Goal: Information Seeking & Learning: Learn about a topic

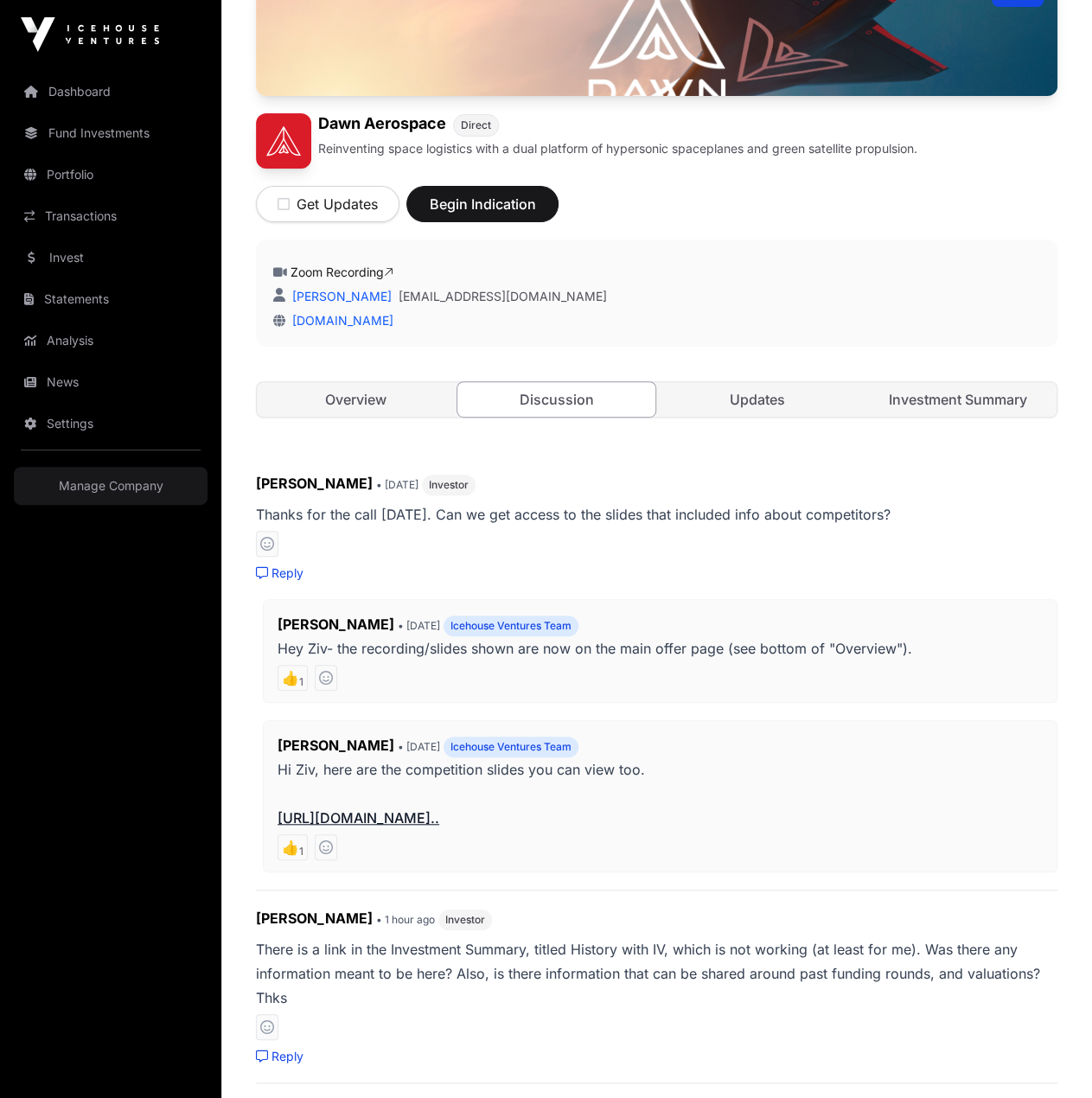
scroll to position [259, 0]
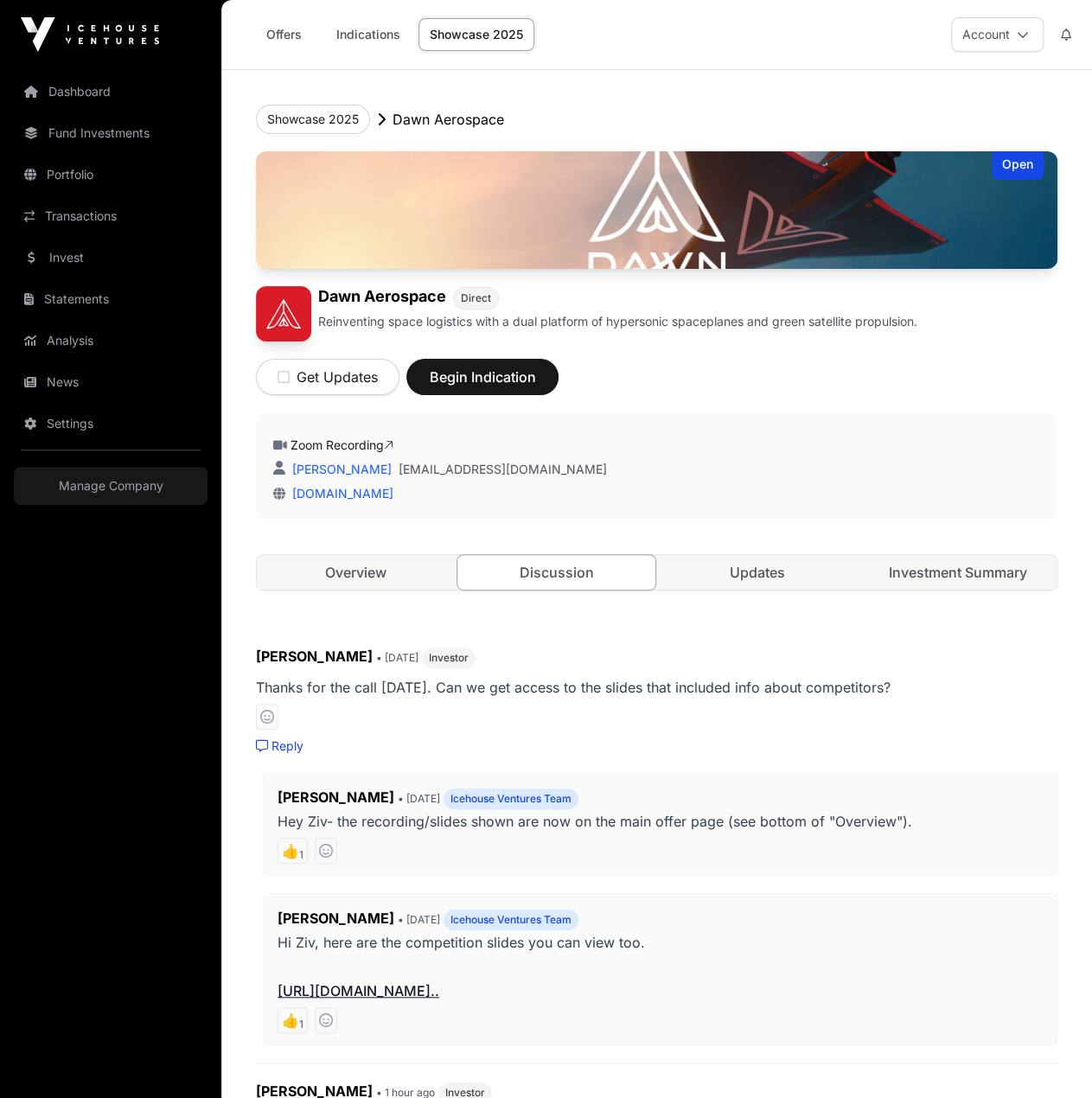
click at [373, 592] on div "Open [PERSON_NAME] Aerospace Direct Reinventing space logistics with a dual pla…" at bounding box center [657, 388] width 801 height 473
click at [372, 590] on div "Open [PERSON_NAME] Aerospace Direct Reinventing space logistics with a dual pla…" at bounding box center [657, 388] width 801 height 473
click at [373, 582] on link "Overview" at bounding box center [355, 573] width 197 height 35
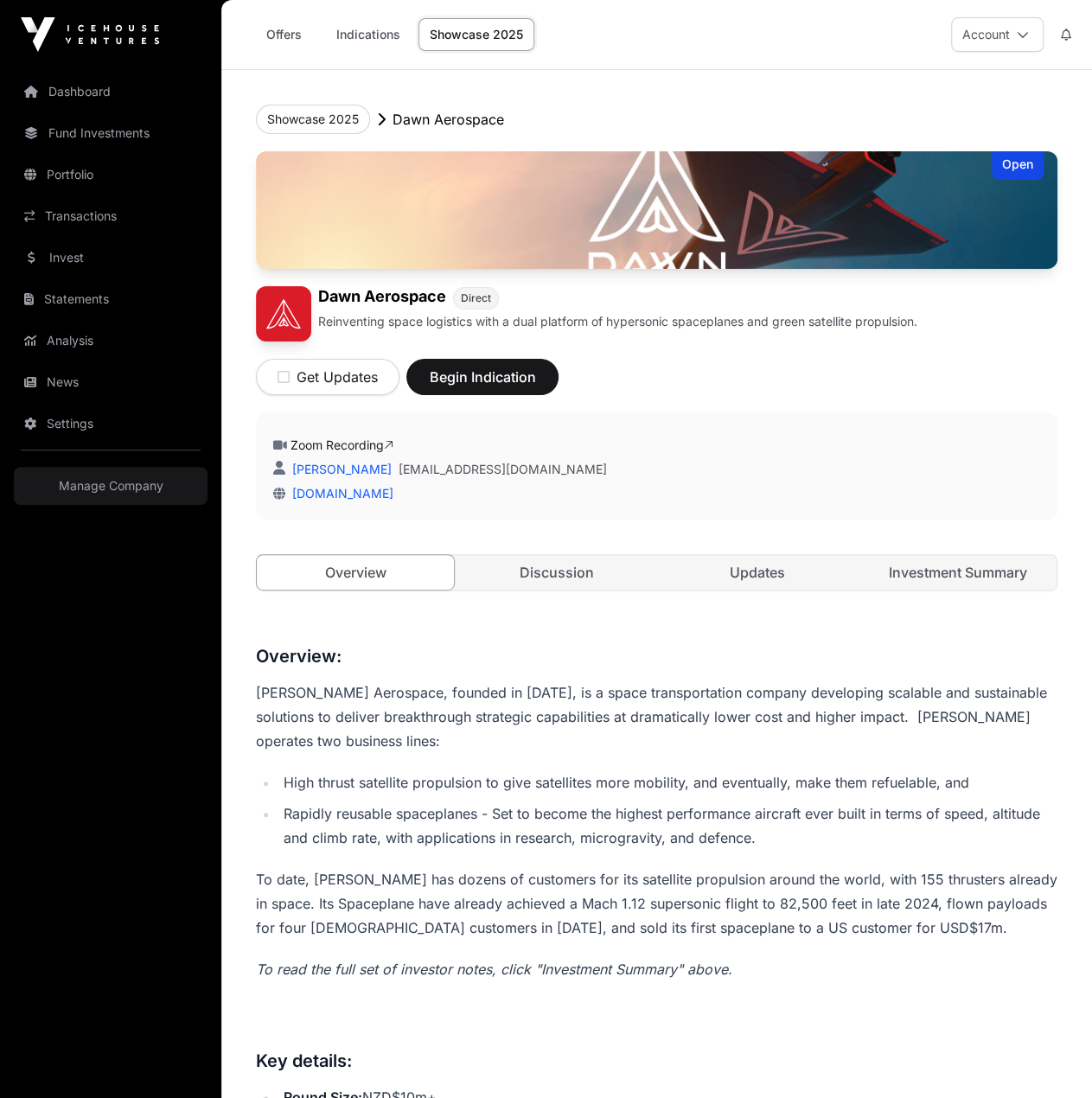
click at [758, 574] on link "Updates" at bounding box center [758, 573] width 197 height 35
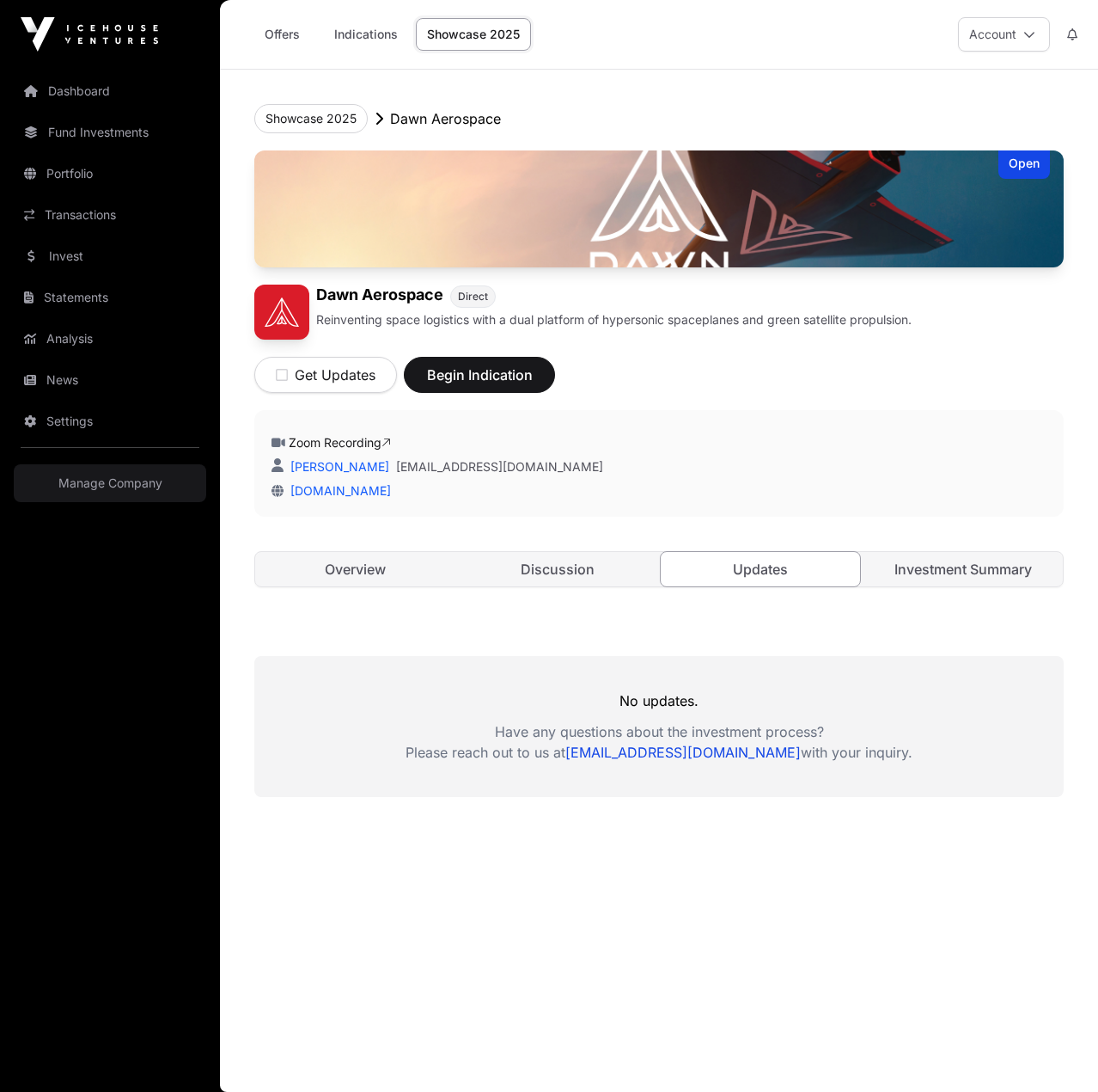
click at [931, 570] on link "Investment Summary" at bounding box center [963, 570] width 199 height 34
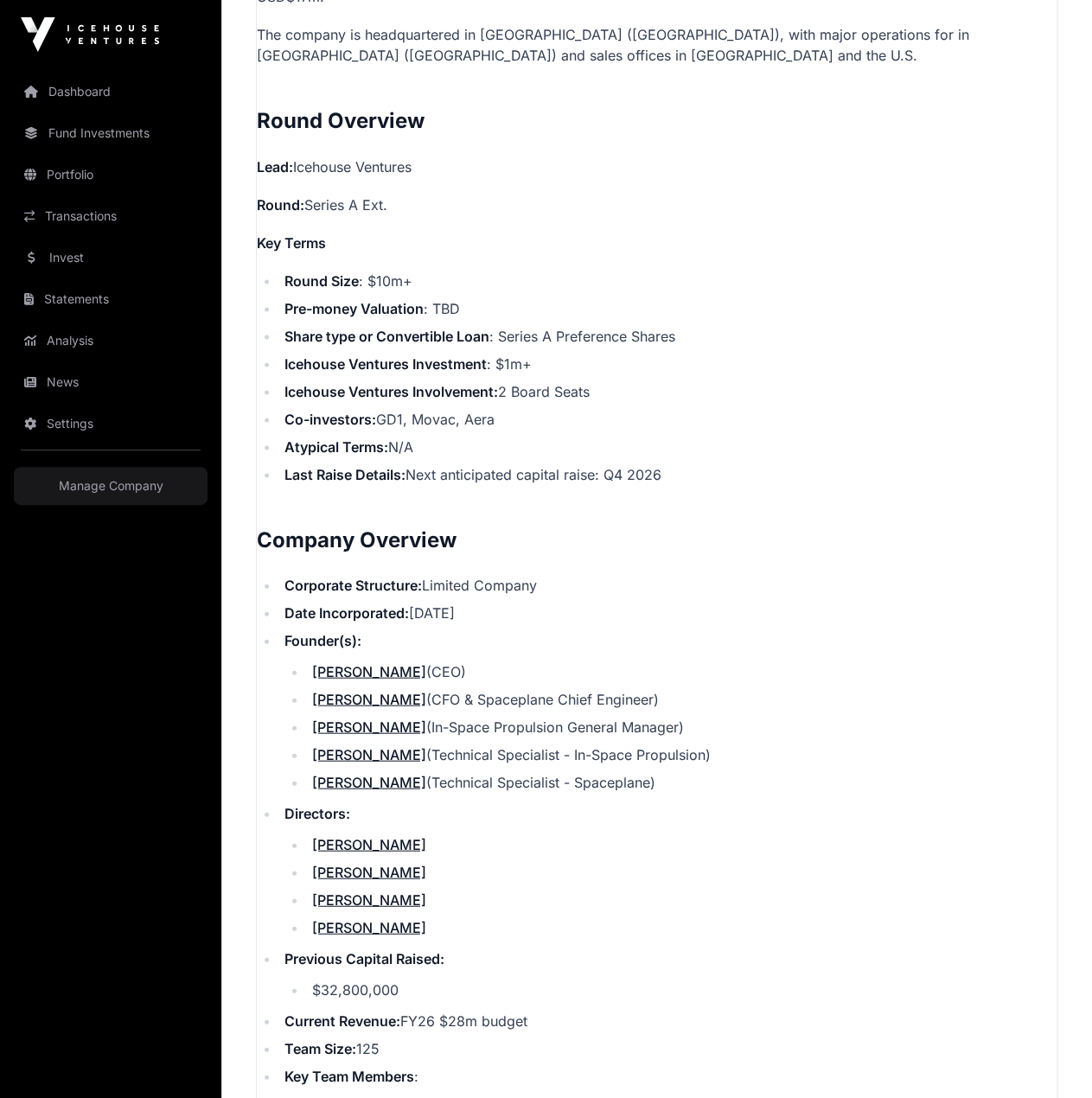
scroll to position [1556, 0]
